Goal: Information Seeking & Learning: Find specific page/section

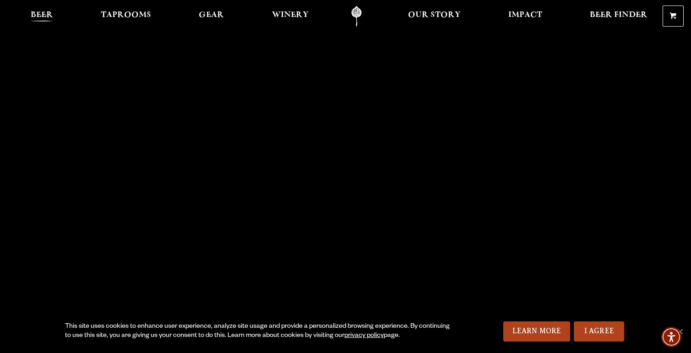
click at [44, 11] on span "Beer" at bounding box center [42, 14] width 22 height 7
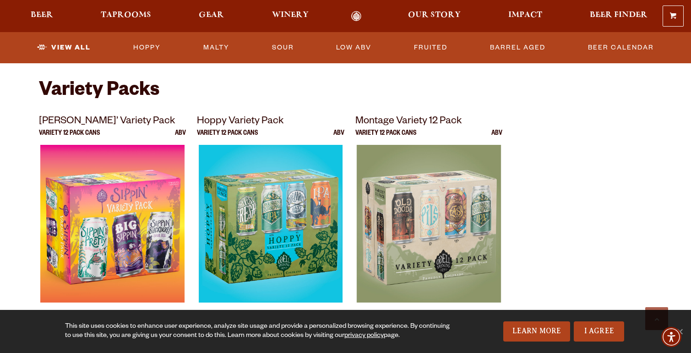
scroll to position [1850, 0]
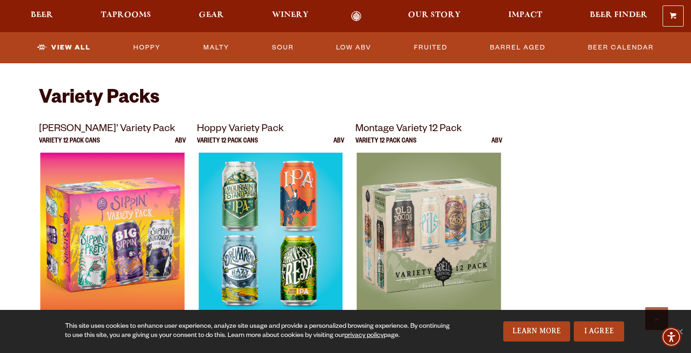
click at [311, 178] on img at bounding box center [271, 267] width 144 height 229
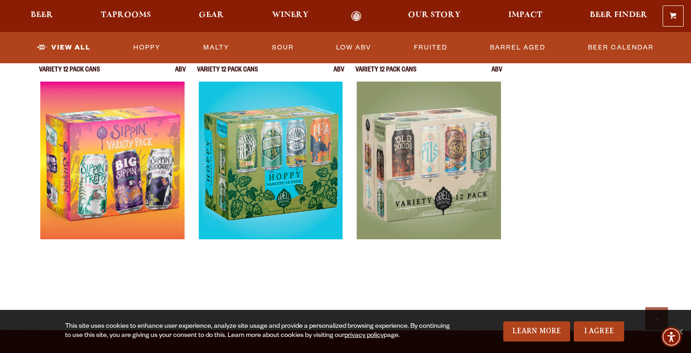
scroll to position [1903, 0]
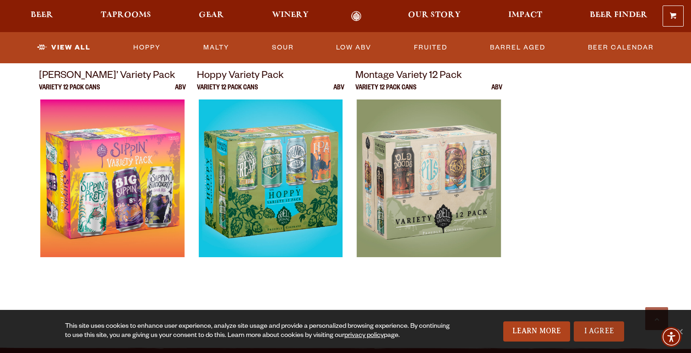
click at [584, 324] on link "I Agree" at bounding box center [599, 331] width 50 height 20
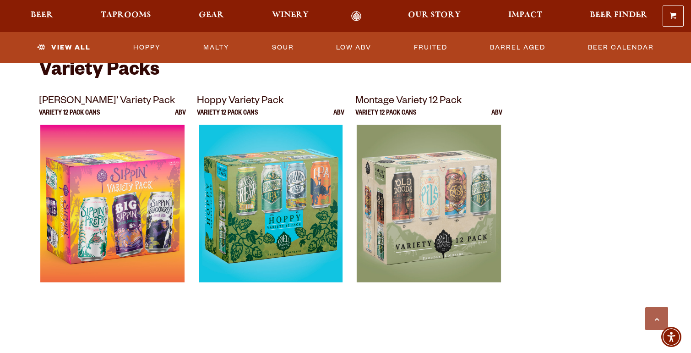
scroll to position [1877, 0]
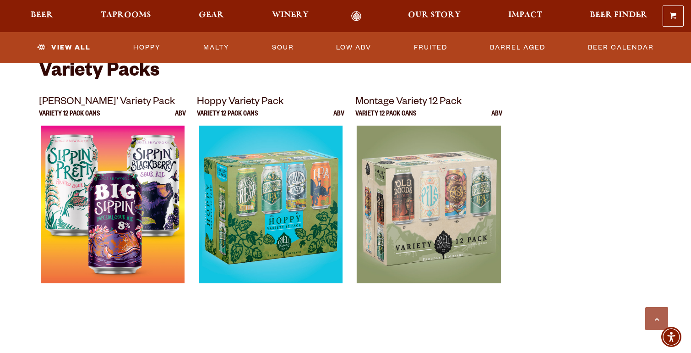
click at [146, 214] on img at bounding box center [112, 240] width 144 height 229
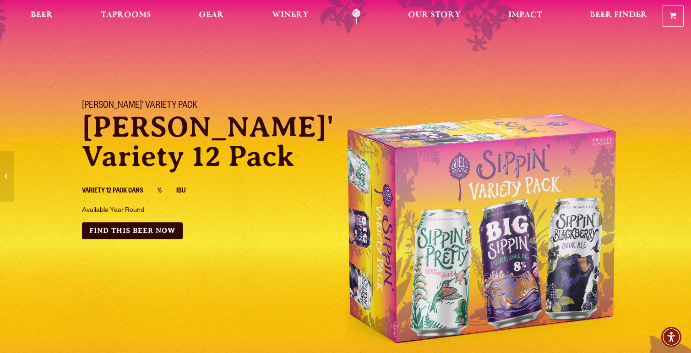
scroll to position [0, 0]
click at [152, 231] on link "Find this Beer Now" at bounding box center [132, 230] width 101 height 17
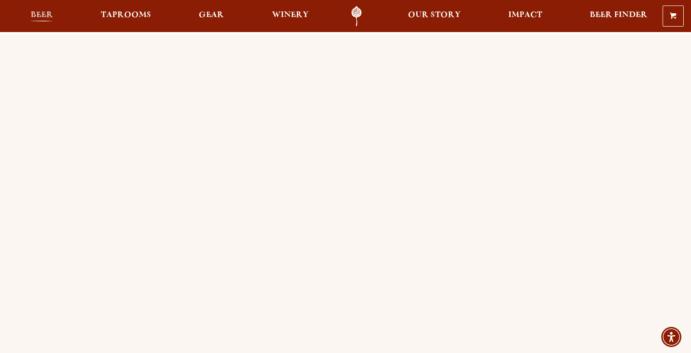
click at [50, 13] on span "Beer" at bounding box center [42, 14] width 22 height 7
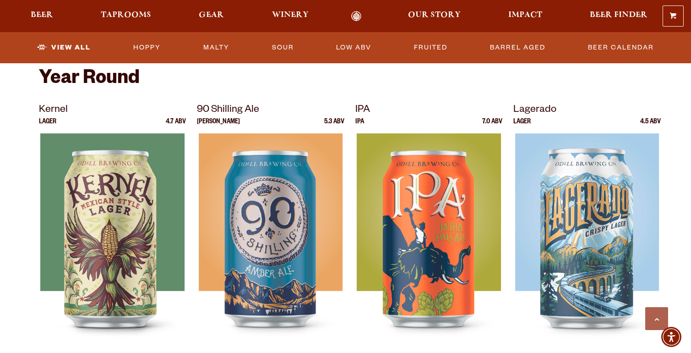
scroll to position [330, 0]
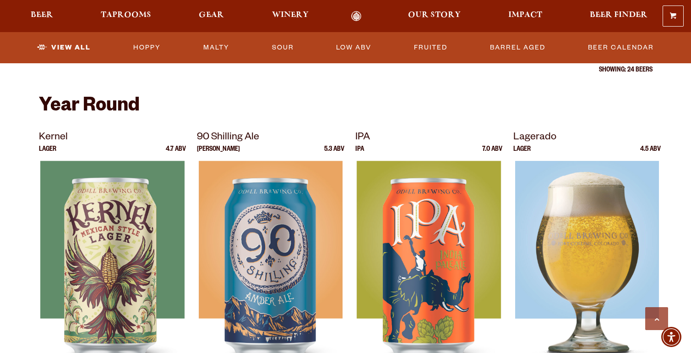
click at [601, 204] on img at bounding box center [588, 275] width 144 height 229
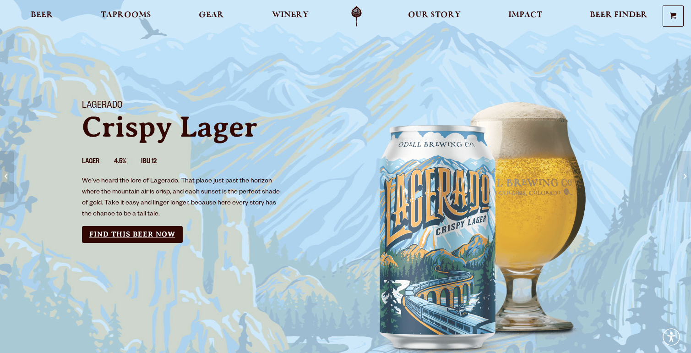
click at [151, 230] on link "Find this Beer Now" at bounding box center [132, 234] width 101 height 17
